Goal: Task Accomplishment & Management: Manage account settings

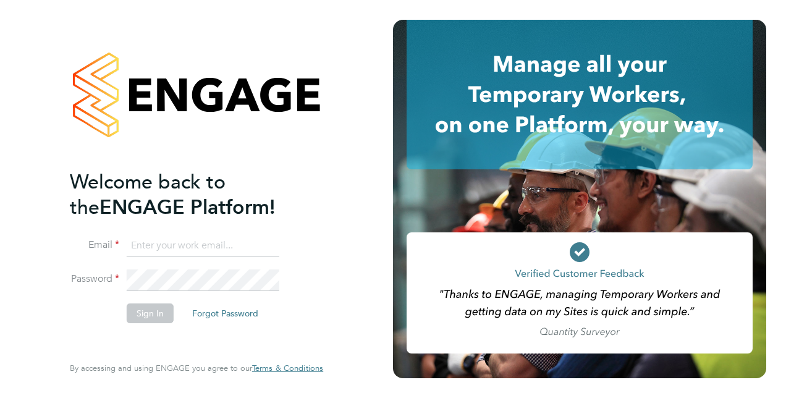
type input "[EMAIL_ADDRESS][PERSON_NAME][DOMAIN_NAME]"
click at [96, 329] on li "Sign In Forgot Password" at bounding box center [190, 320] width 241 height 32
click at [160, 307] on button "Sign In" at bounding box center [150, 314] width 47 height 20
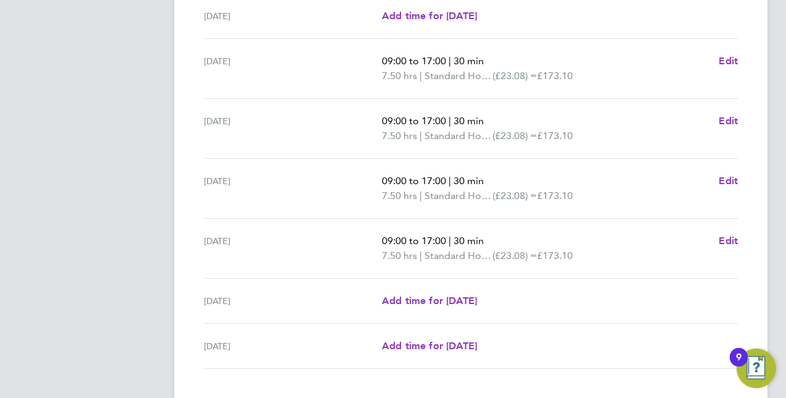
scroll to position [478, 0]
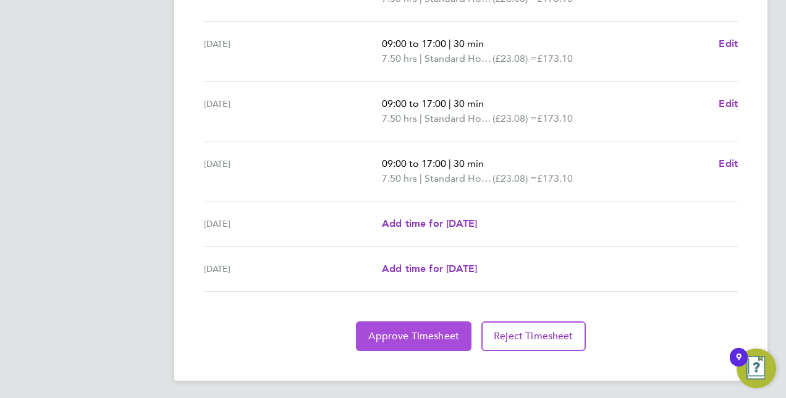
click at [451, 336] on span "Approve Timesheet" at bounding box center [413, 336] width 91 height 12
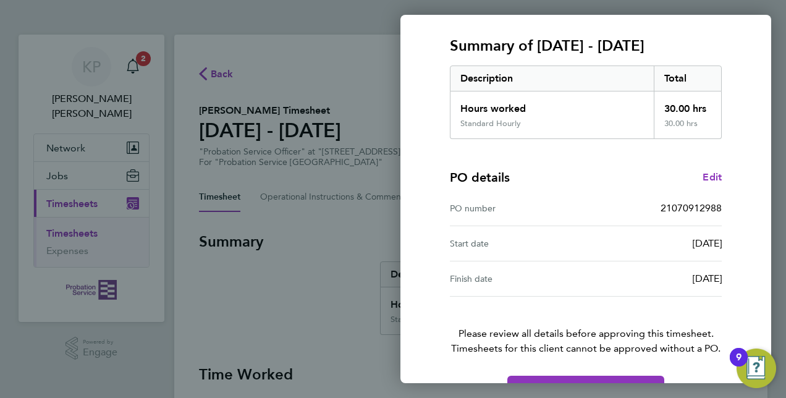
scroll to position [193, 0]
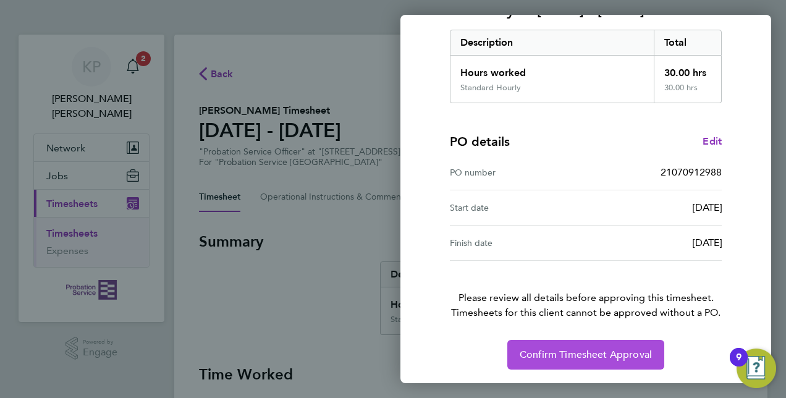
click at [626, 357] on span "Confirm Timesheet Approval" at bounding box center [586, 355] width 132 height 12
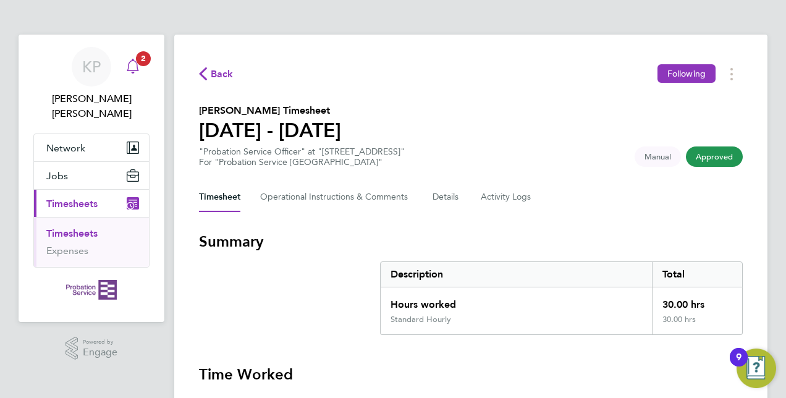
click at [132, 66] on icon "Main navigation" at bounding box center [132, 66] width 15 height 15
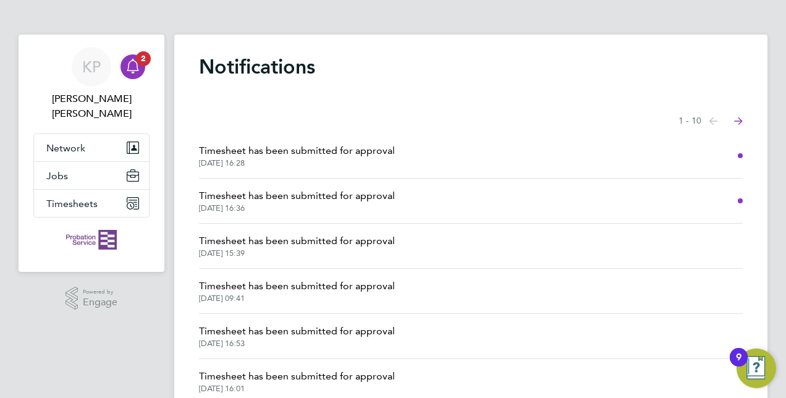
click at [375, 150] on span "Timesheet has been submitted for approval" at bounding box center [297, 150] width 196 height 15
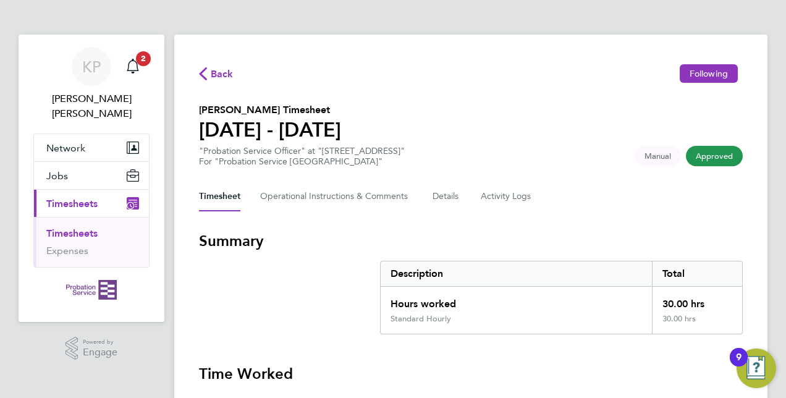
click at [215, 67] on span "Back" at bounding box center [222, 74] width 23 height 15
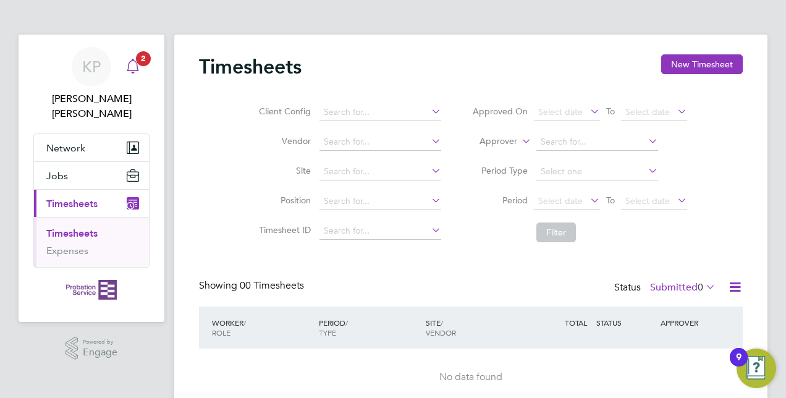
click at [138, 69] on icon "Main navigation" at bounding box center [132, 66] width 15 height 15
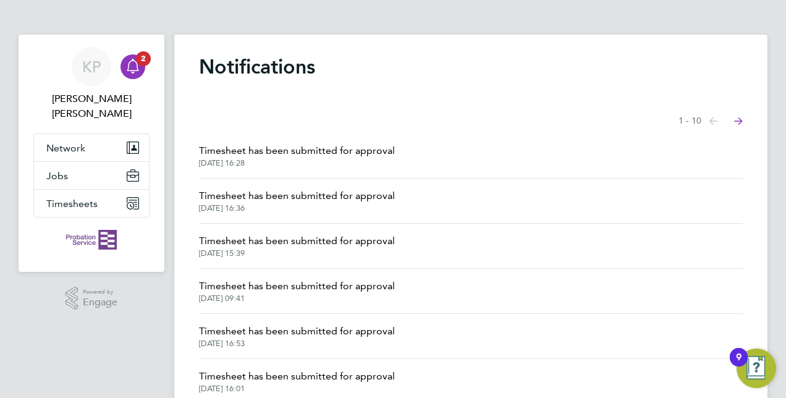
click at [385, 200] on span "Timesheet has been submitted for approval" at bounding box center [297, 196] width 196 height 15
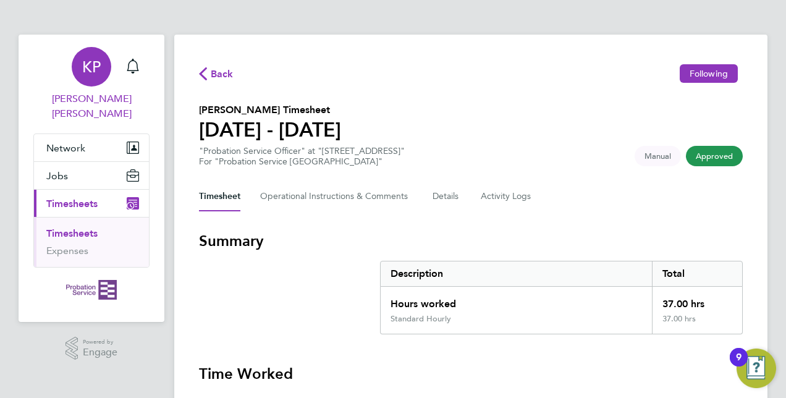
click at [92, 68] on span "KP" at bounding box center [91, 67] width 19 height 16
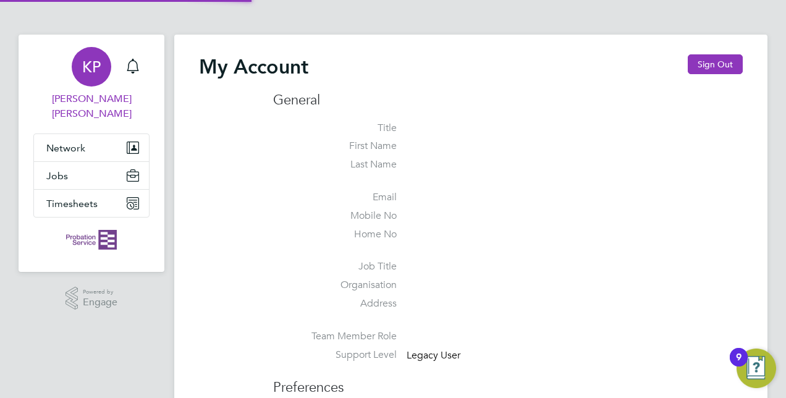
type input "[EMAIL_ADDRESS][PERSON_NAME][DOMAIN_NAME]"
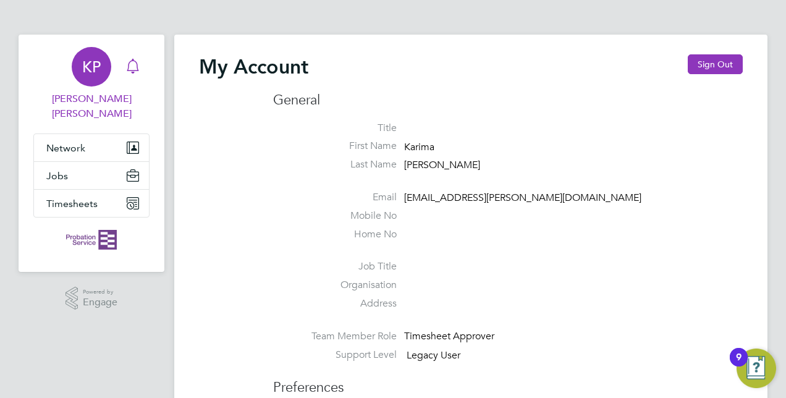
click at [138, 68] on icon "Main navigation" at bounding box center [132, 66] width 15 height 15
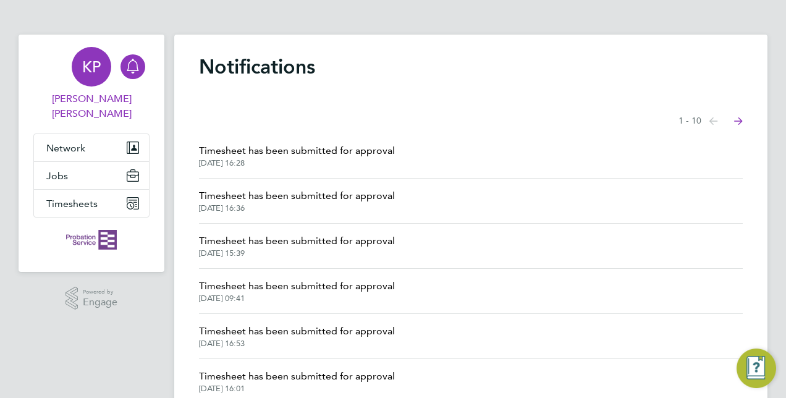
click at [125, 103] on span "[PERSON_NAME] [PERSON_NAME]" at bounding box center [91, 106] width 116 height 30
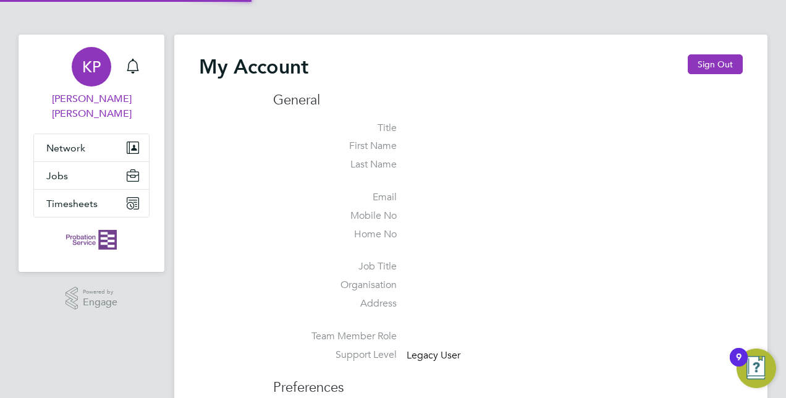
type input "[EMAIL_ADDRESS][PERSON_NAME][DOMAIN_NAME]"
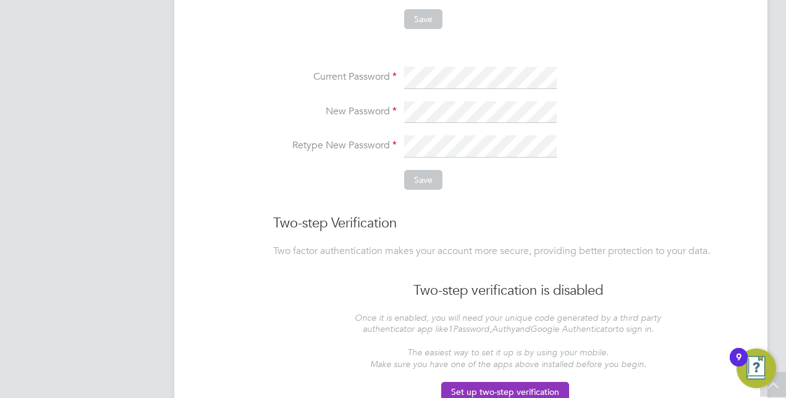
scroll to position [657, 0]
